Goal: Check status: Check status

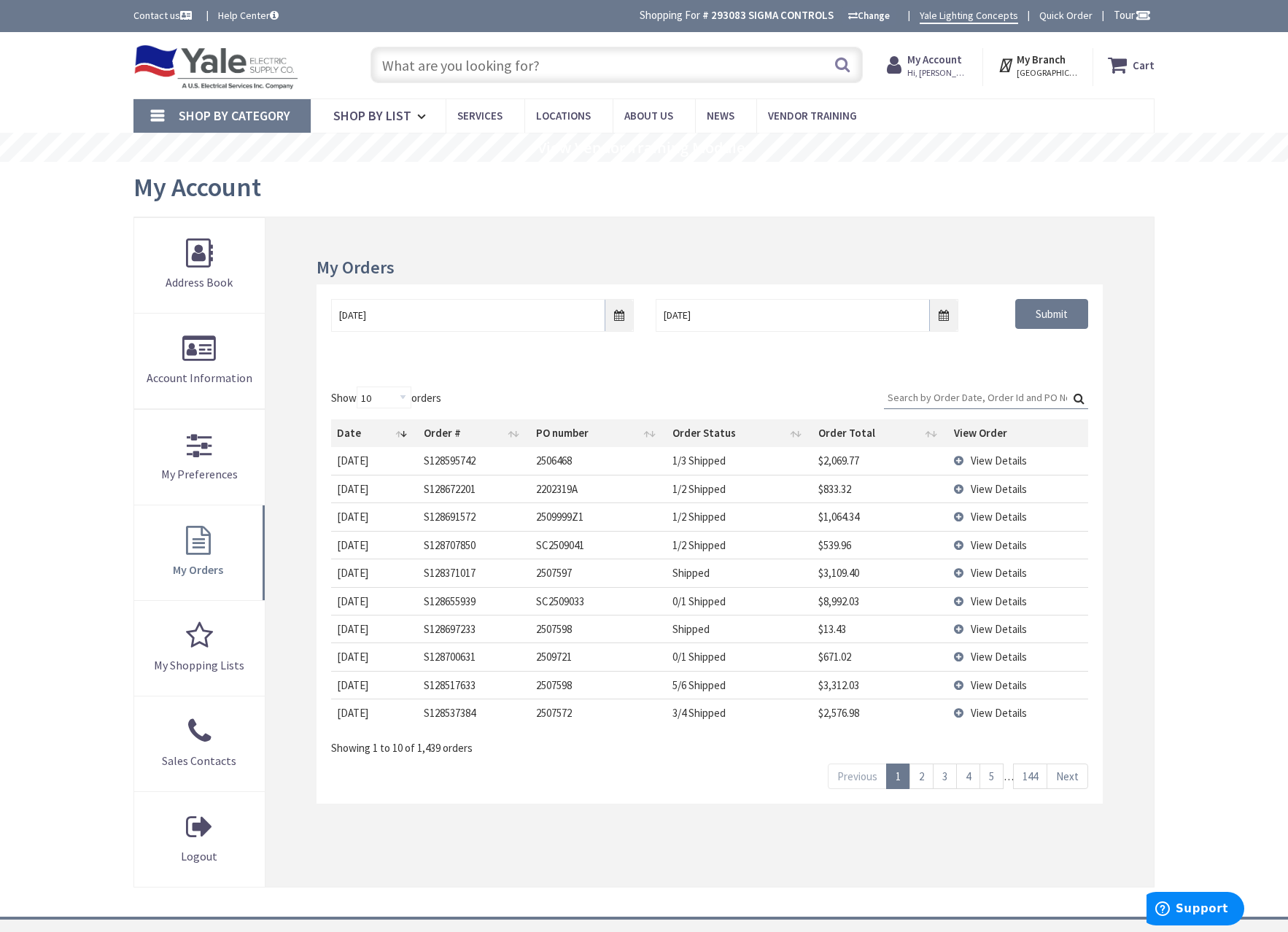
click at [1022, 401] on input "Search:" at bounding box center [986, 397] width 204 height 22
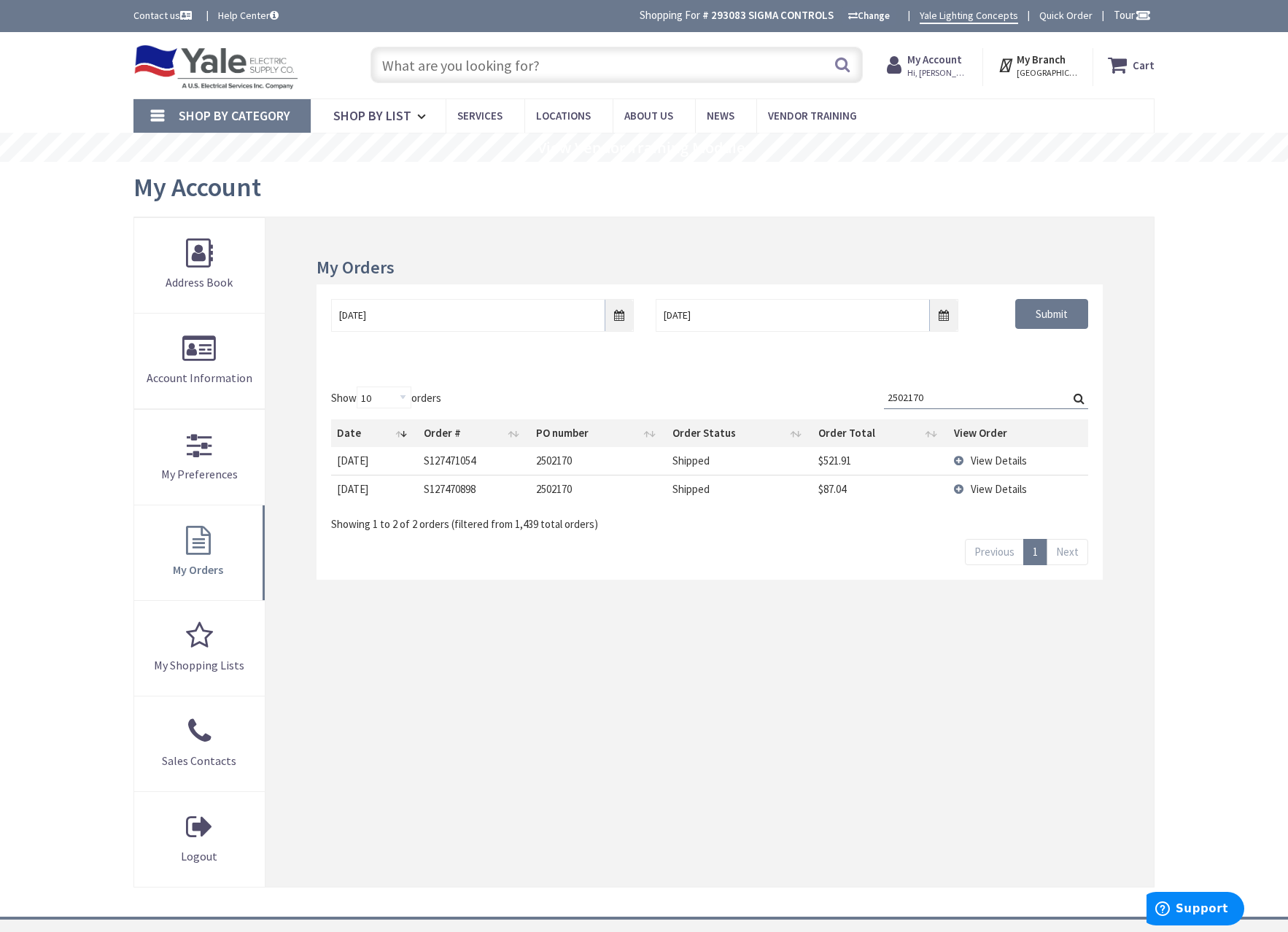
click at [1028, 464] on td "View Details" at bounding box center [1018, 461] width 140 height 27
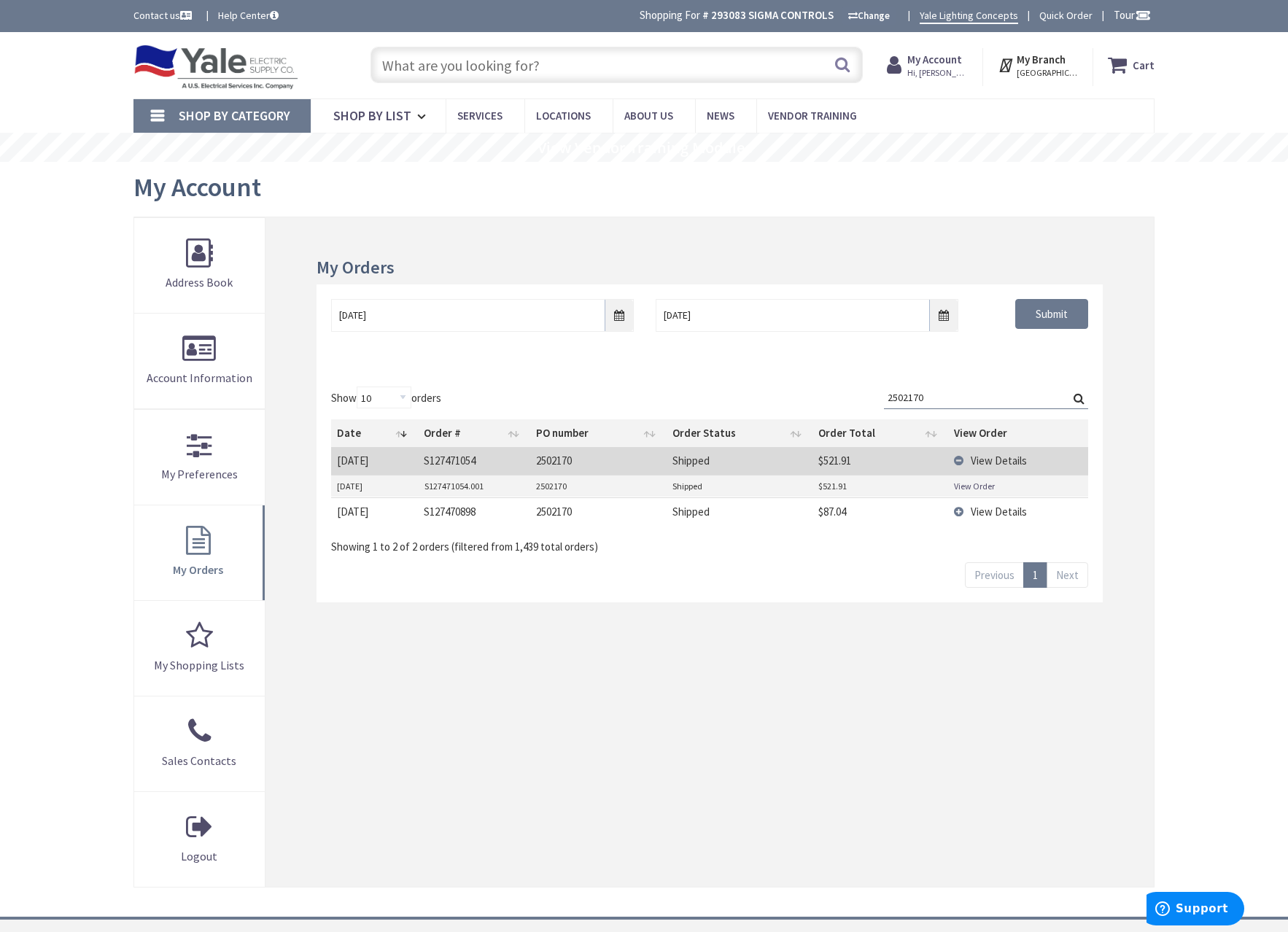
click at [974, 485] on link "View Order" at bounding box center [974, 486] width 41 height 12
drag, startPoint x: 956, startPoint y: 393, endPoint x: 703, endPoint y: 392, distance: 253.0
click at [717, 393] on div "Show 10 25 50 100 orders Search: 2502170 Date Order # PO number Order Status Or…" at bounding box center [710, 471] width 757 height 168
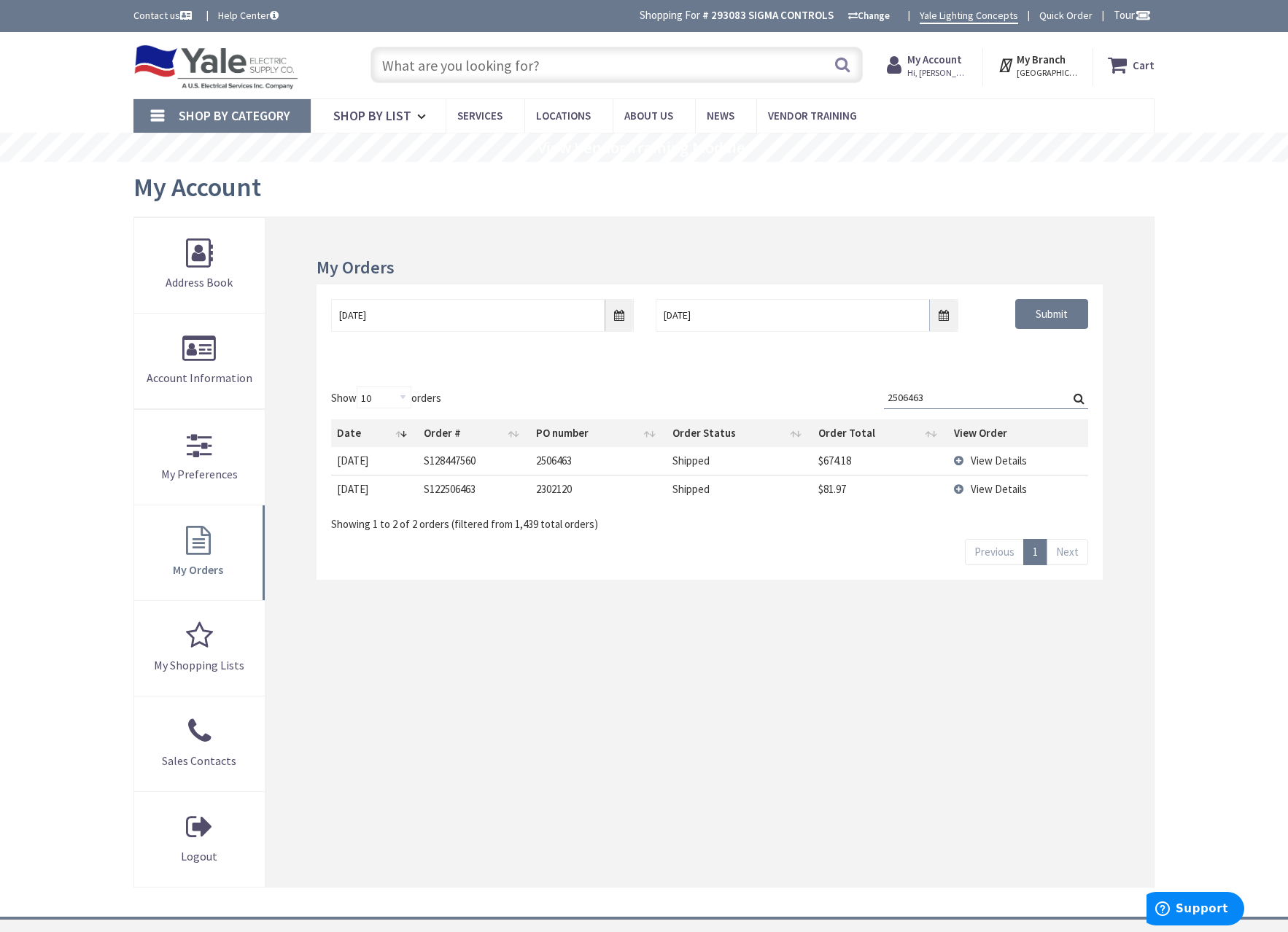
click at [1016, 455] on span "View Details" at bounding box center [998, 461] width 56 height 14
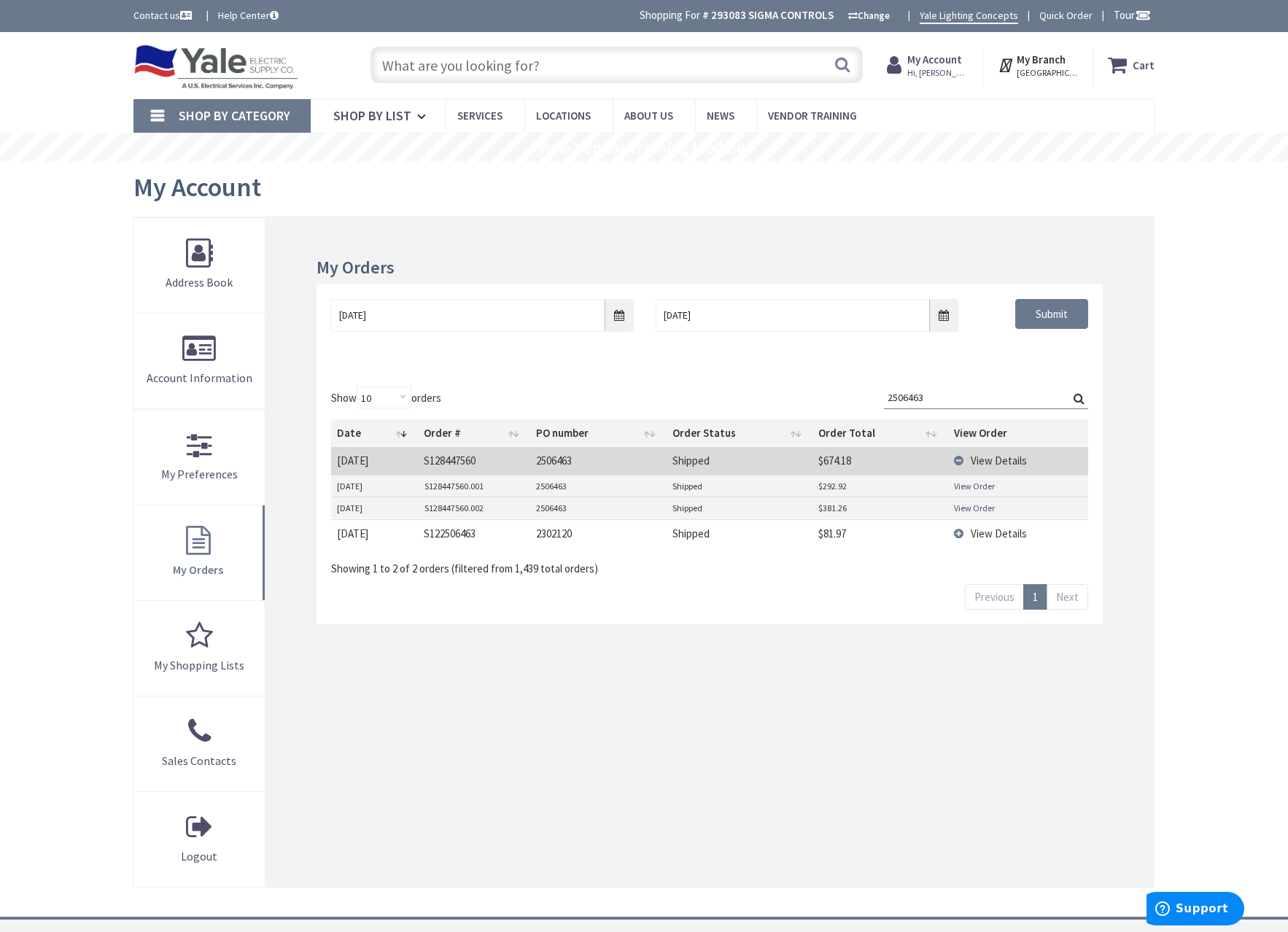
drag, startPoint x: 823, startPoint y: 384, endPoint x: 763, endPoint y: 383, distance: 60.0
click at [804, 384] on div "Show 10 25 50 100 orders Search: 2506463 Date Order # PO number Order Status Or…" at bounding box center [710, 498] width 787 height 253
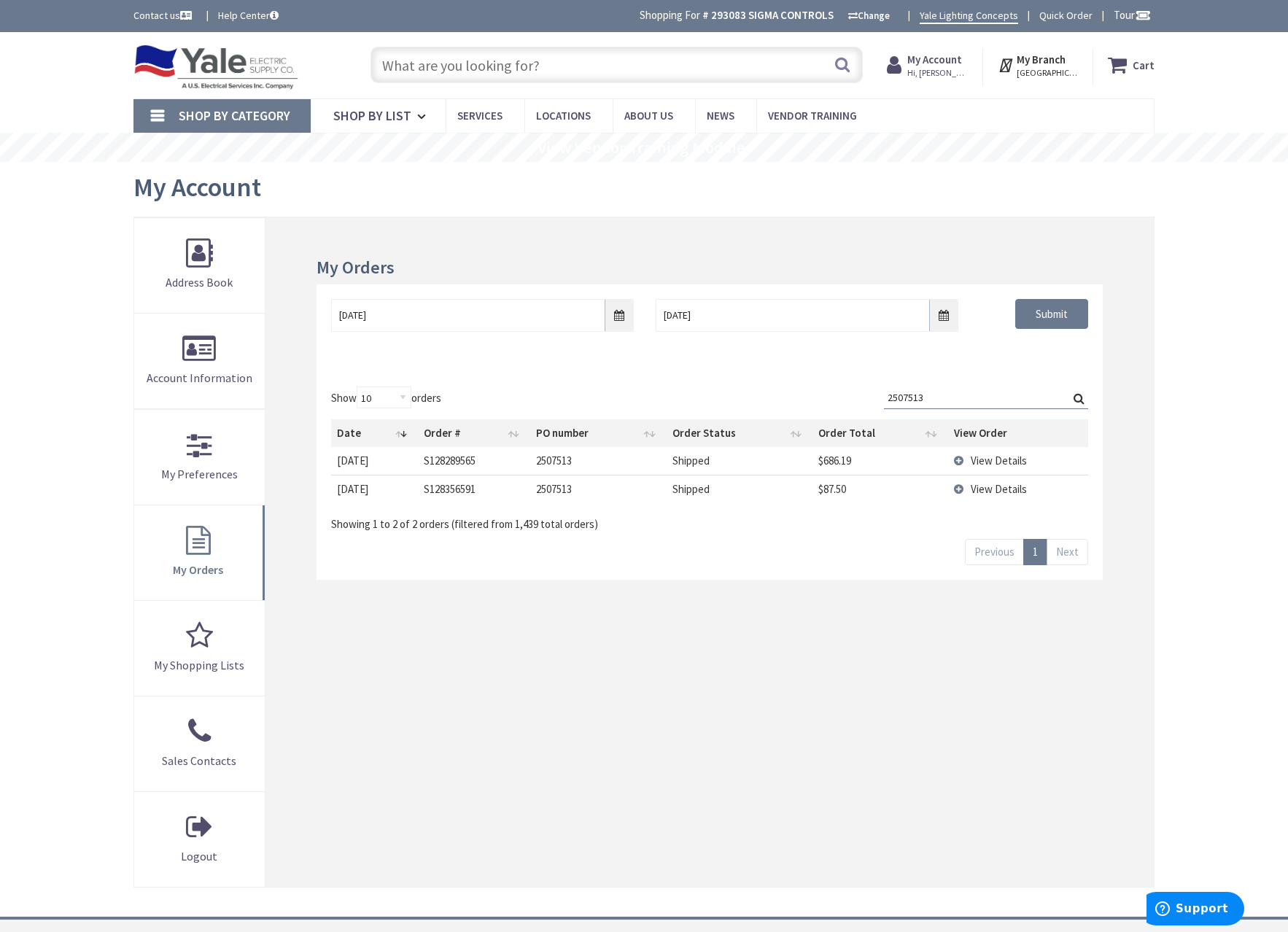
type input "2507513"
click at [981, 485] on span "View Details" at bounding box center [998, 489] width 56 height 14
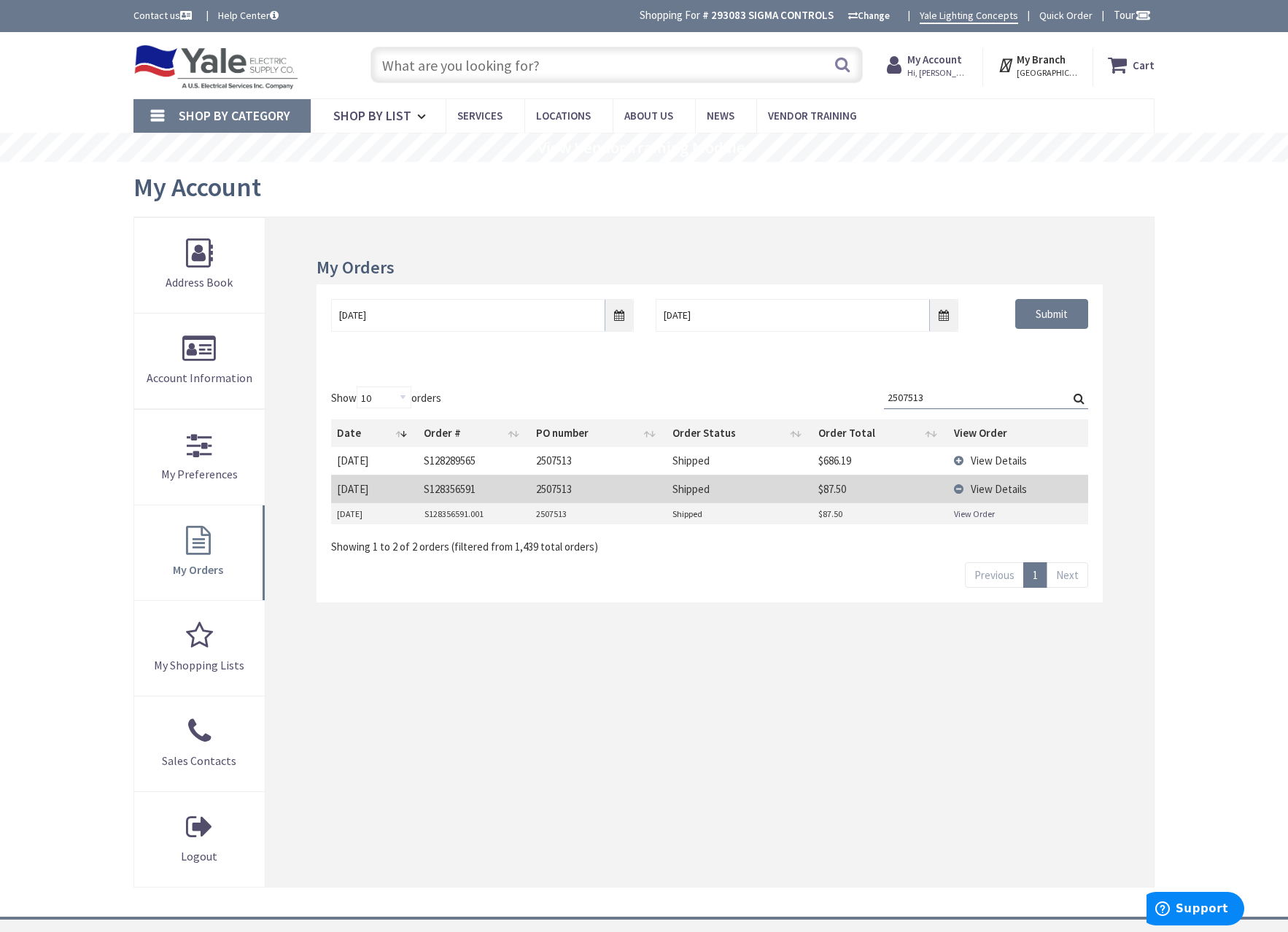
click at [984, 455] on span "View Details" at bounding box center [998, 461] width 56 height 14
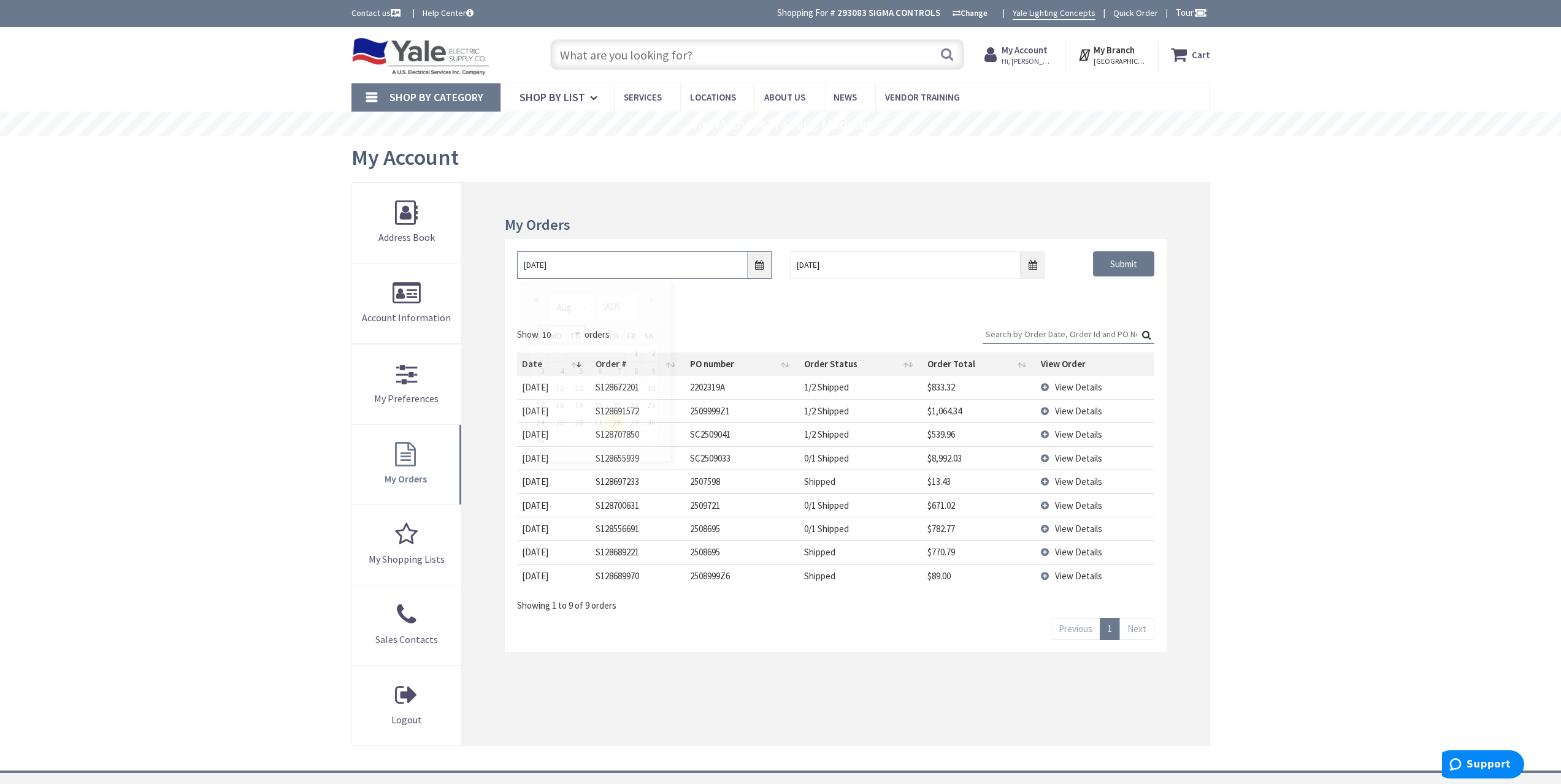
click at [763, 264] on input "[DATE]" at bounding box center [645, 265] width 255 height 27
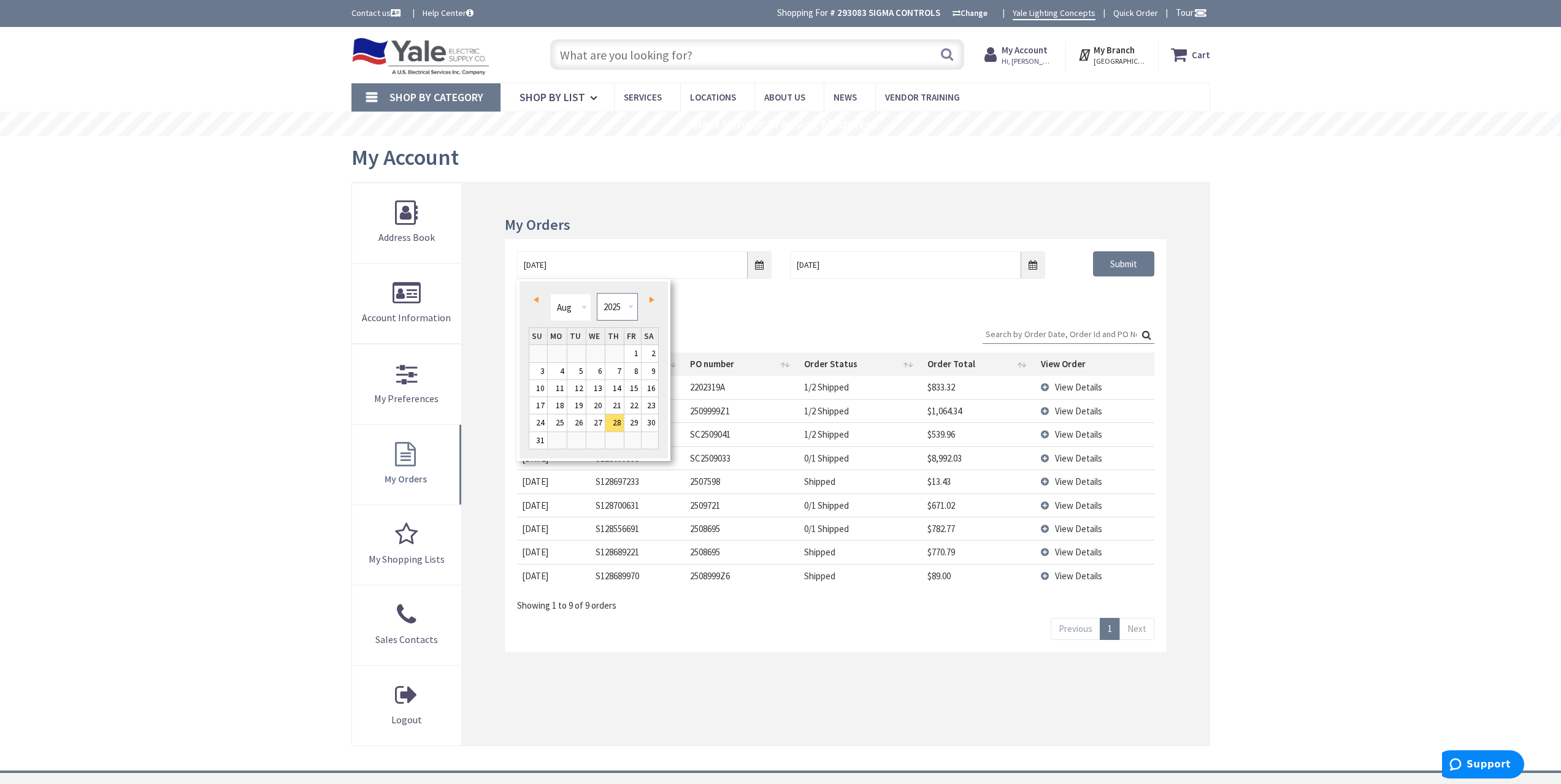
click at [618, 306] on select "1980 1981 1982 1983 1984 1985 1986 1987 1988 1989 1990 1991 1992 1993 1994 1995…" at bounding box center [617, 307] width 41 height 27
type input "[DATE]"
click at [1072, 303] on div "[DATE] [DATE] Submit" at bounding box center [836, 275] width 662 height 73
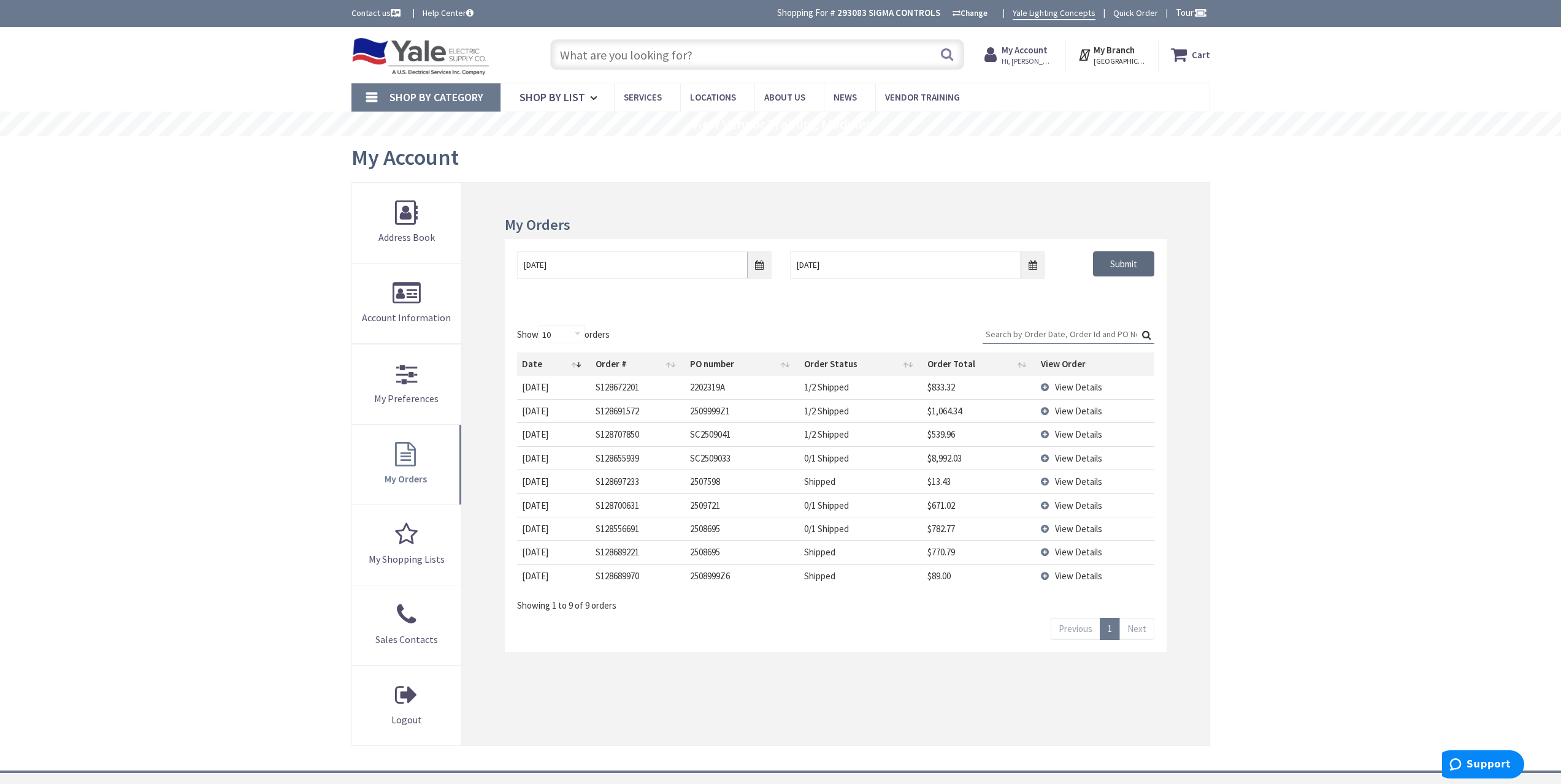
click at [1107, 259] on input "Submit" at bounding box center [1124, 264] width 61 height 26
